Goal: Information Seeking & Learning: Find specific fact

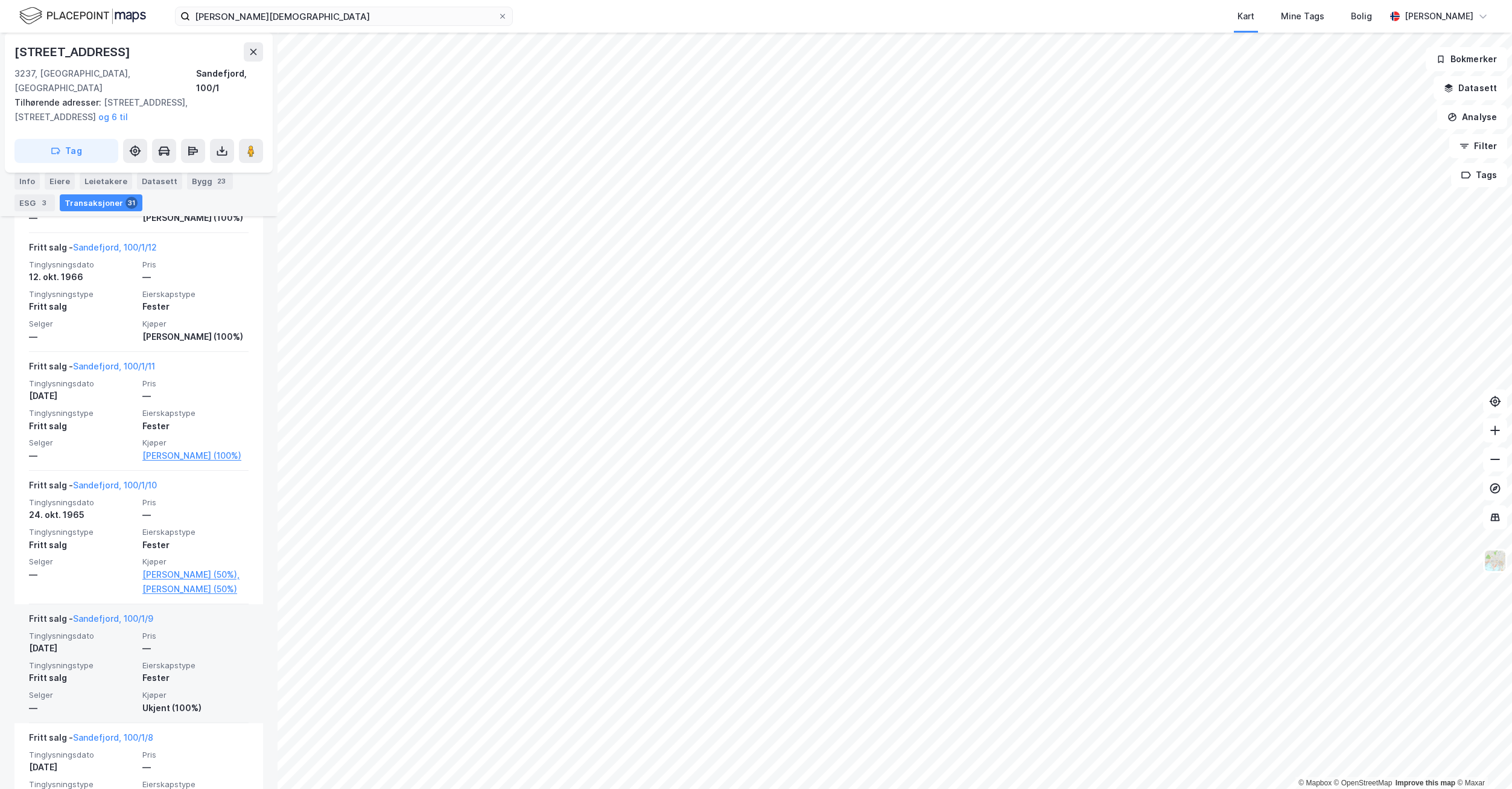
scroll to position [3486, 0]
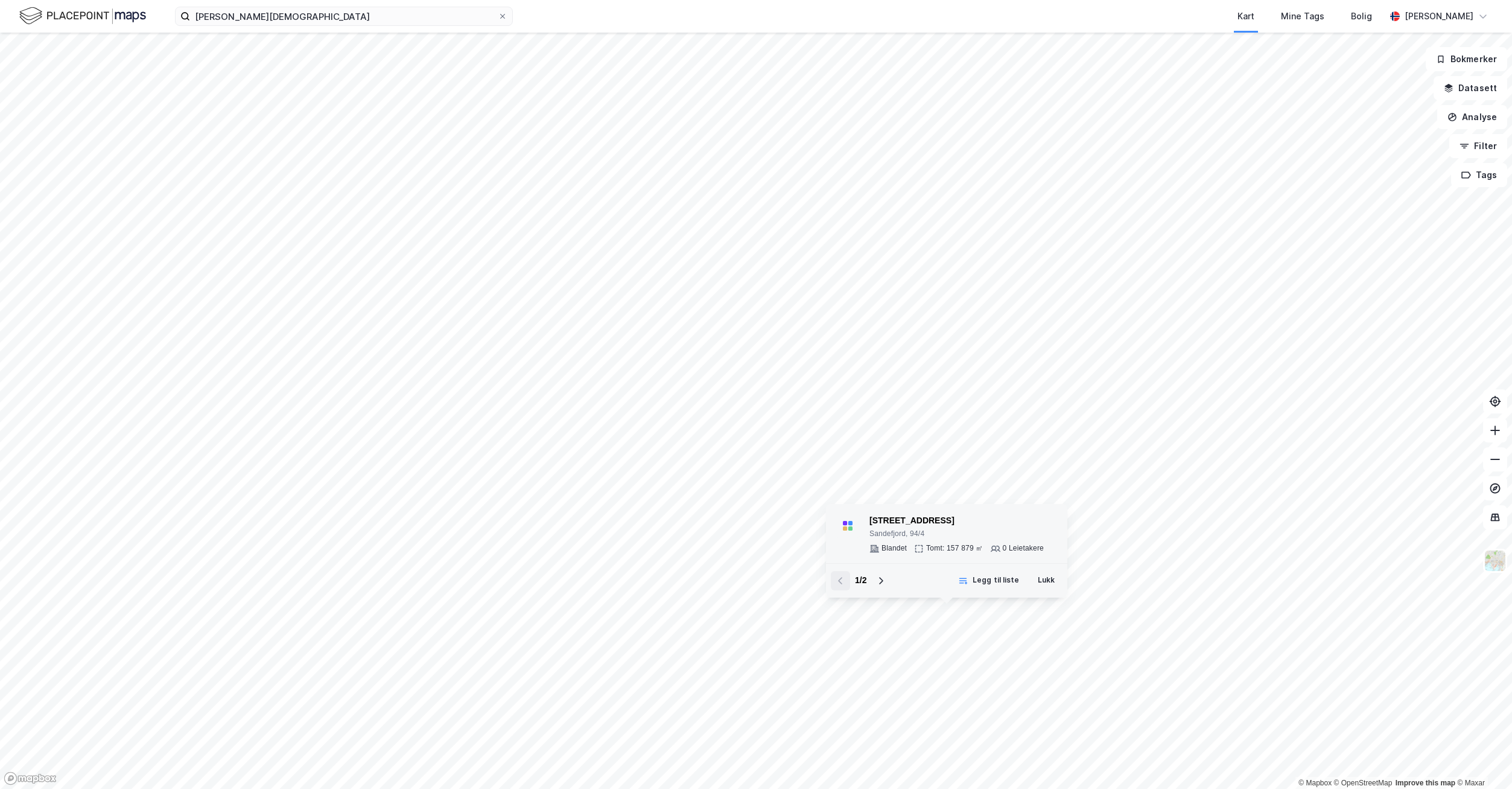
click at [959, 529] on div "[STREET_ADDRESS]" at bounding box center [956, 527] width 174 height 25
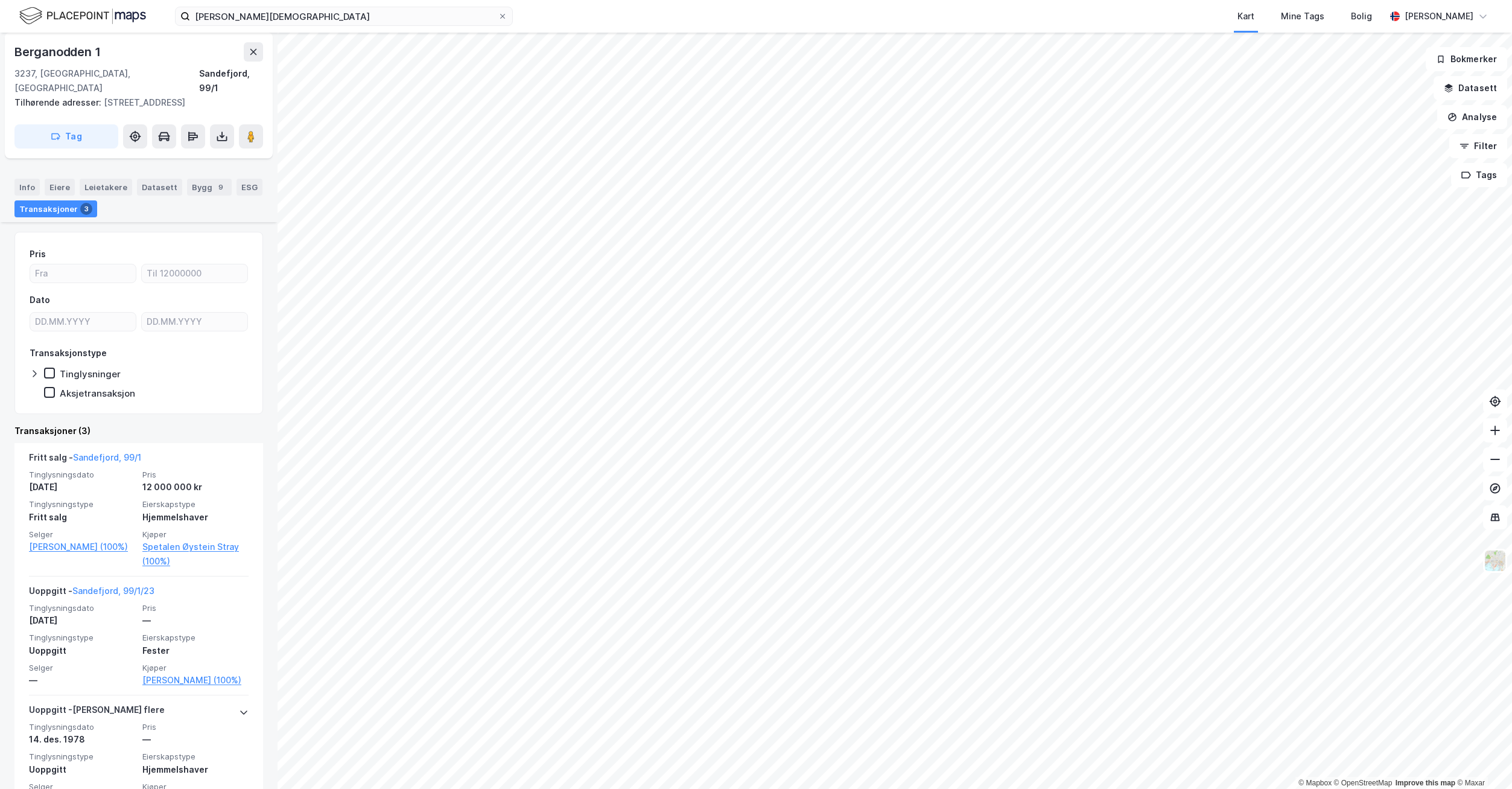
scroll to position [93, 0]
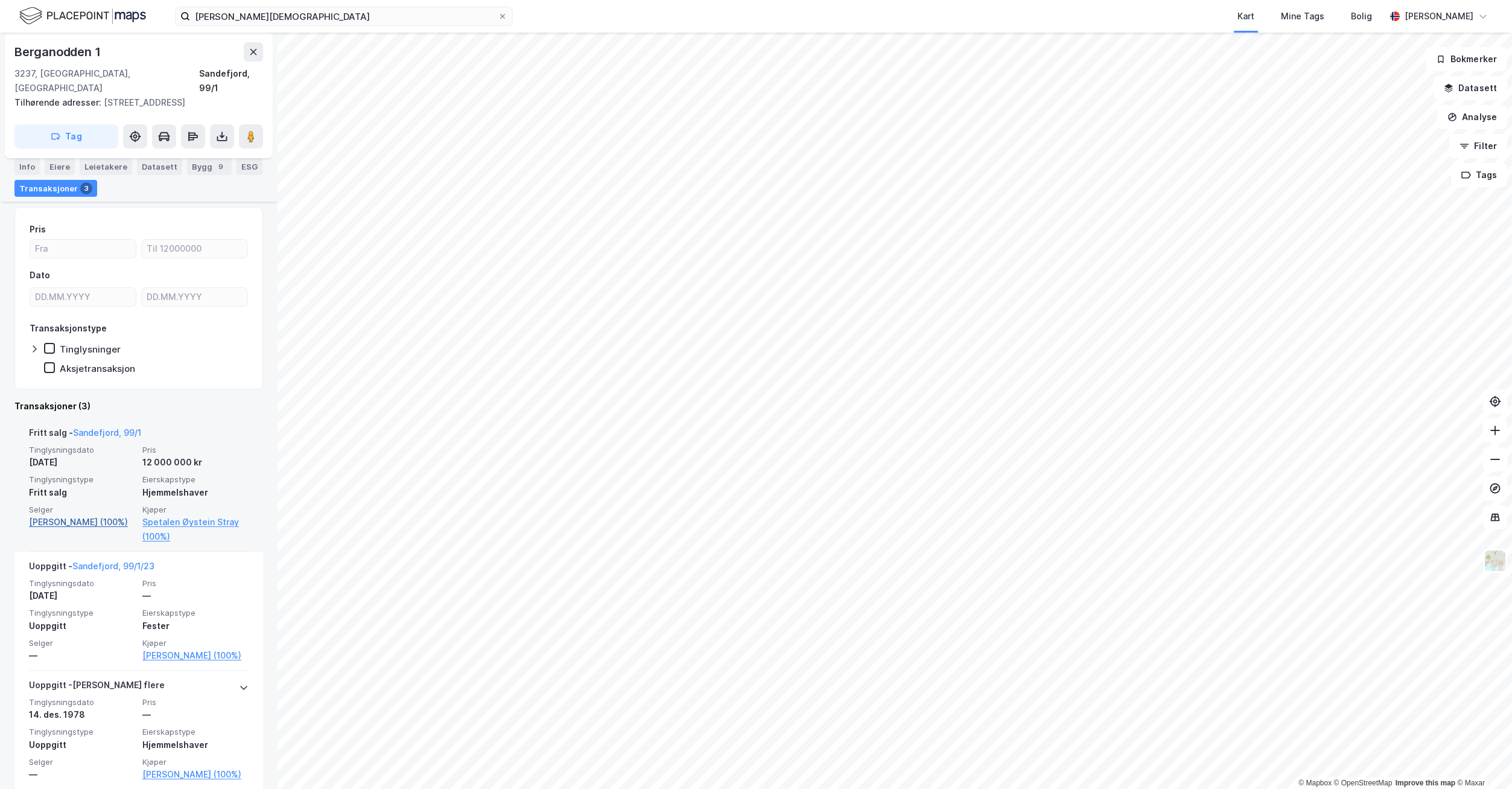
click at [72, 515] on link "[PERSON_NAME] (100%)" at bounding box center [82, 522] width 107 height 14
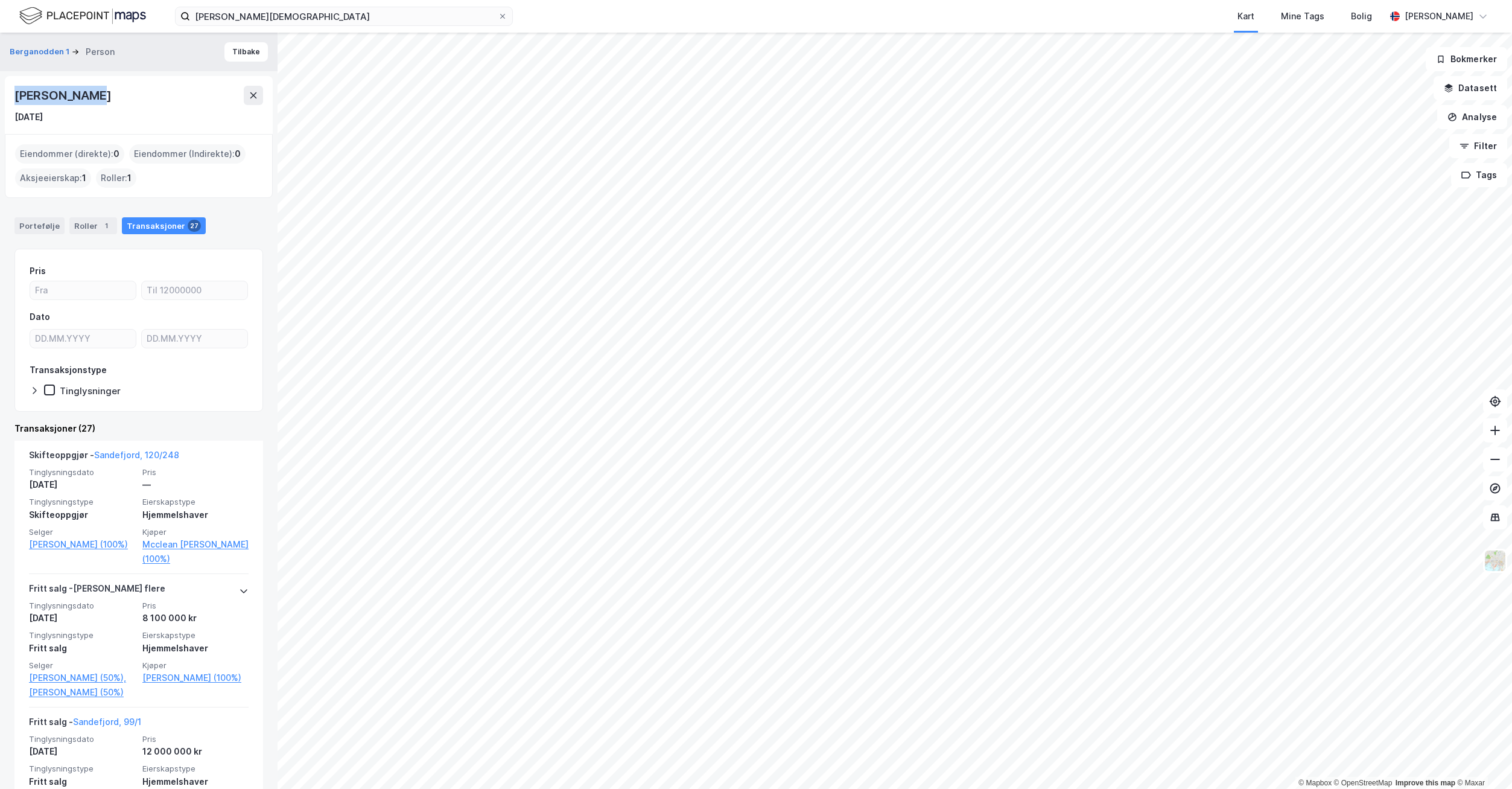
drag, startPoint x: 107, startPoint y: 102, endPoint x: 14, endPoint y: 94, distance: 93.3
click at [14, 94] on div "[PERSON_NAME] [DATE]" at bounding box center [138, 105] width 268 height 58
copy div "[PERSON_NAME]"
